Goal: Use online tool/utility: Use online tool/utility

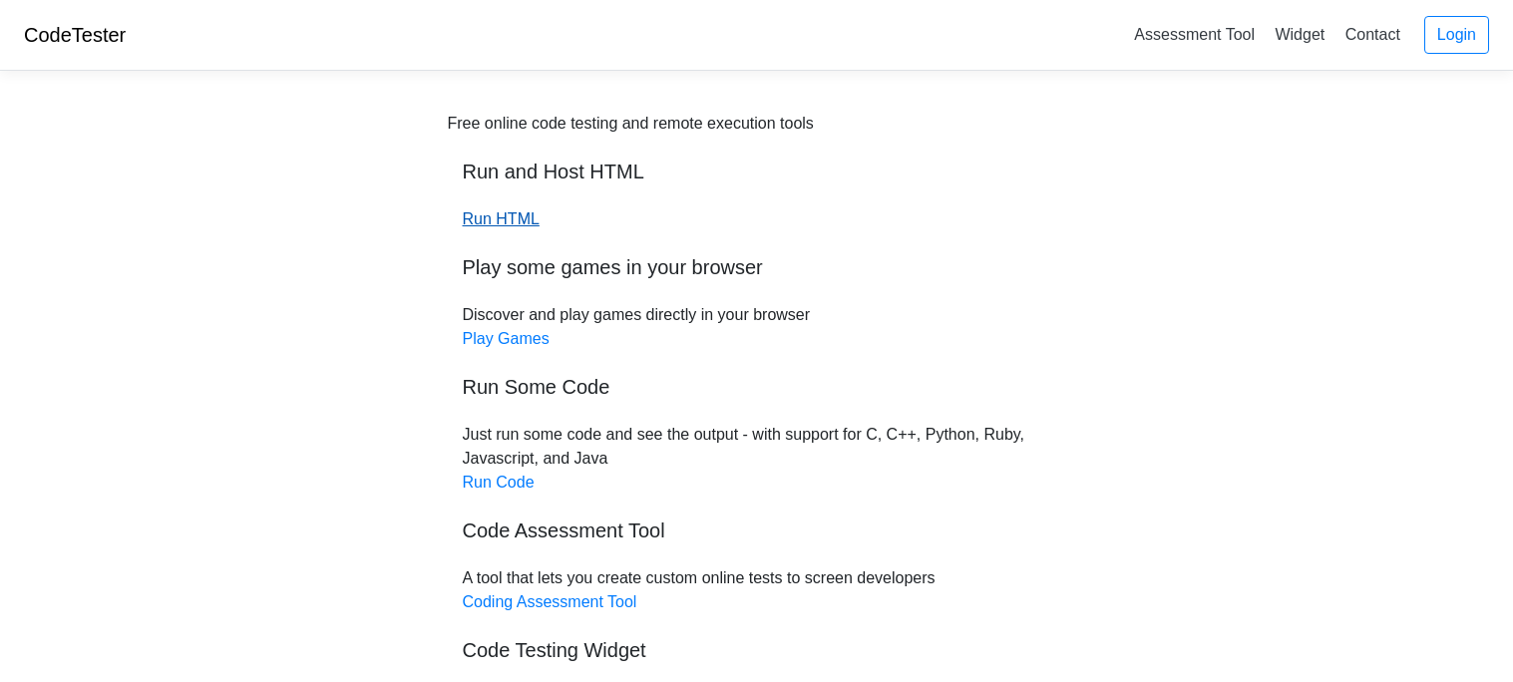
click at [490, 223] on link "Run HTML" at bounding box center [501, 218] width 77 height 17
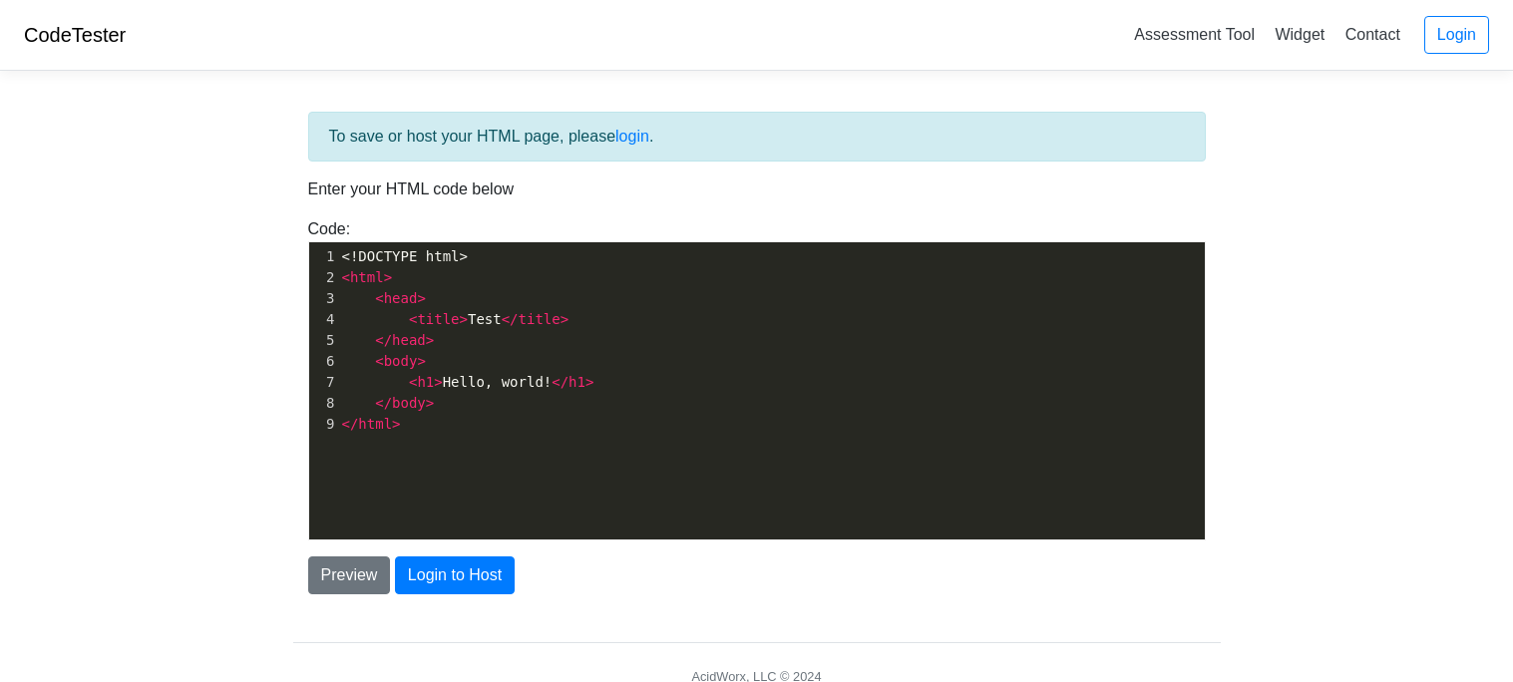
click at [542, 402] on pre "</ body >" at bounding box center [771, 403] width 867 height 21
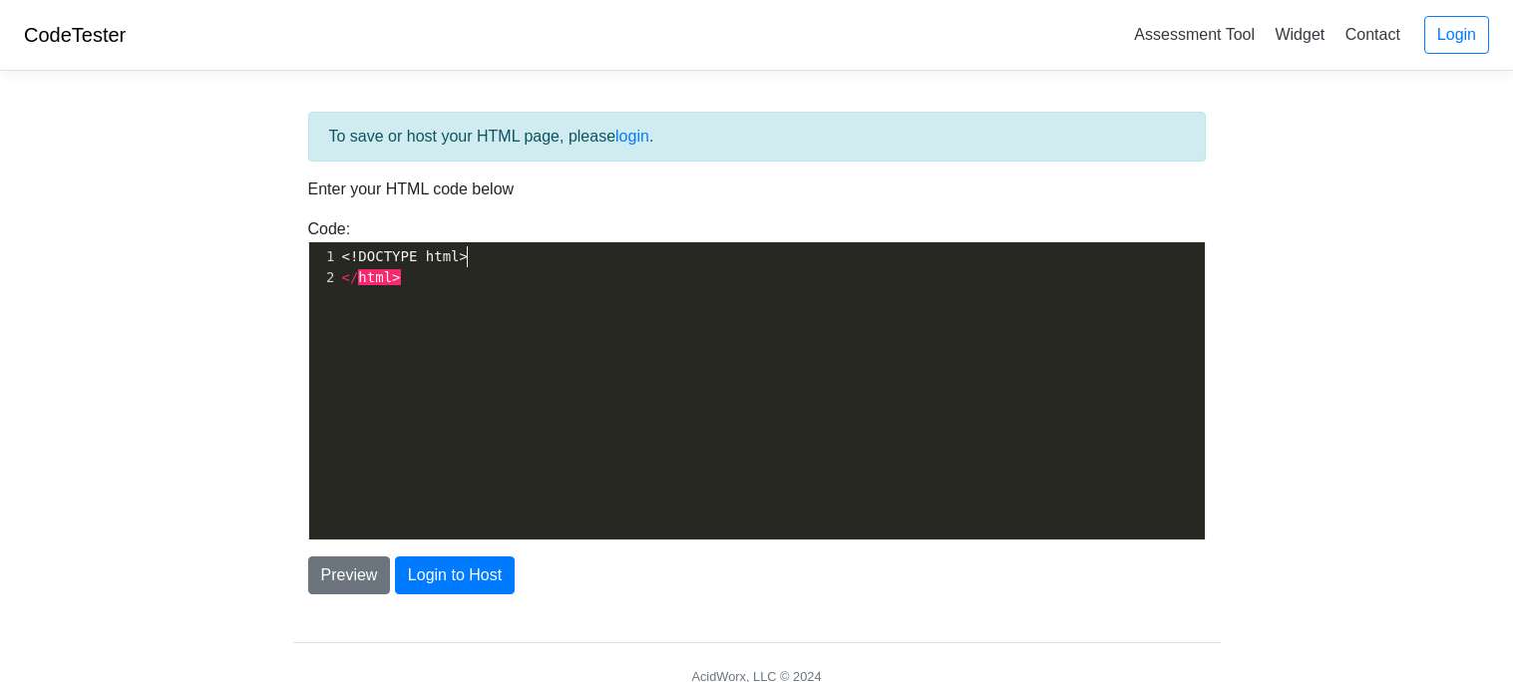
click at [434, 277] on pre "</ html >" at bounding box center [771, 277] width 867 height 21
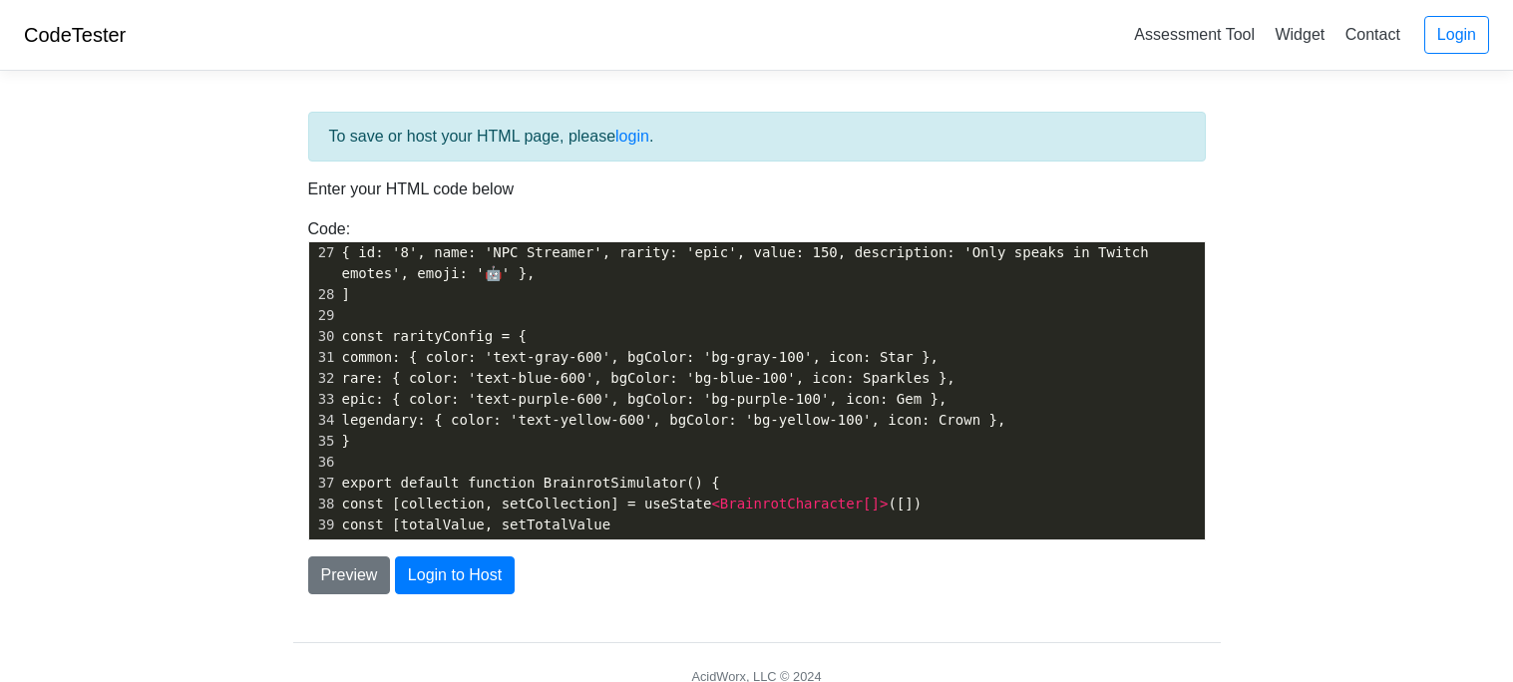
scroll to position [716, 0]
click at [480, 569] on button "Login to Host" at bounding box center [455, 575] width 120 height 38
